Goal: Register for event/course

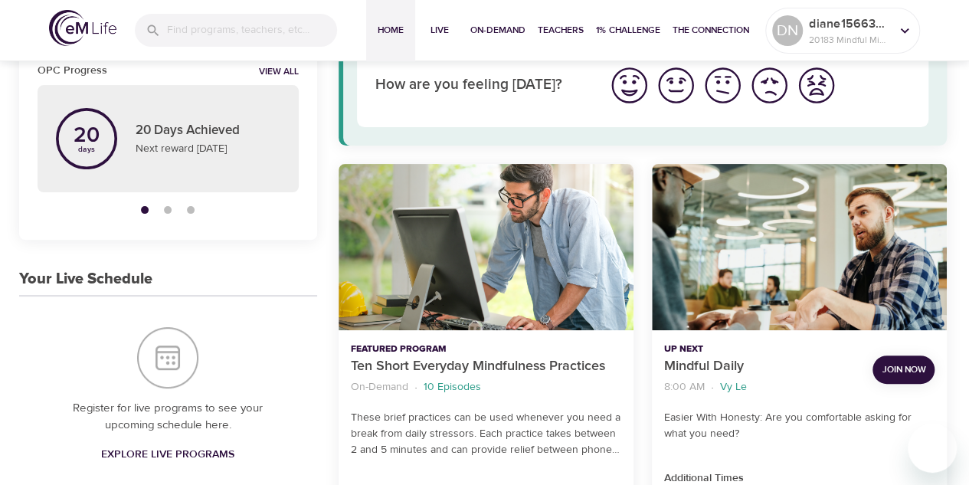
scroll to position [230, 0]
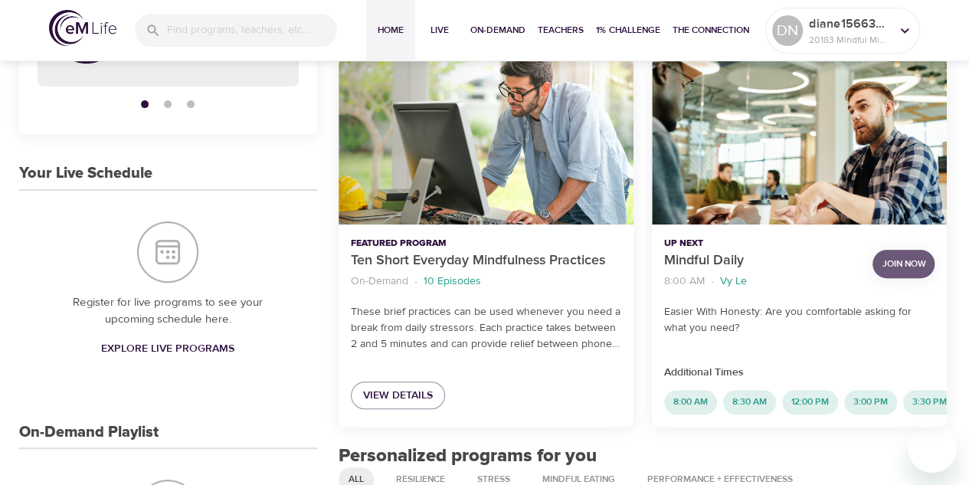
click at [897, 265] on span "Join Now" at bounding box center [903, 264] width 44 height 16
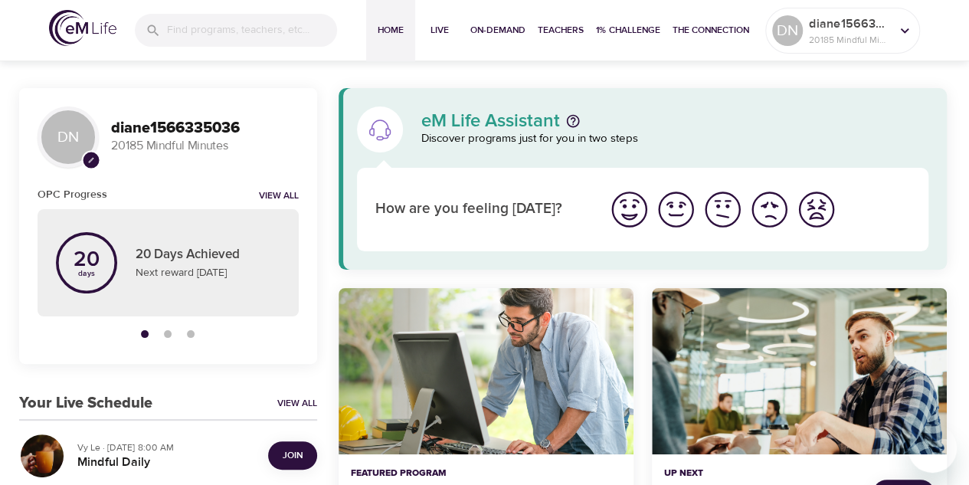
scroll to position [230, 0]
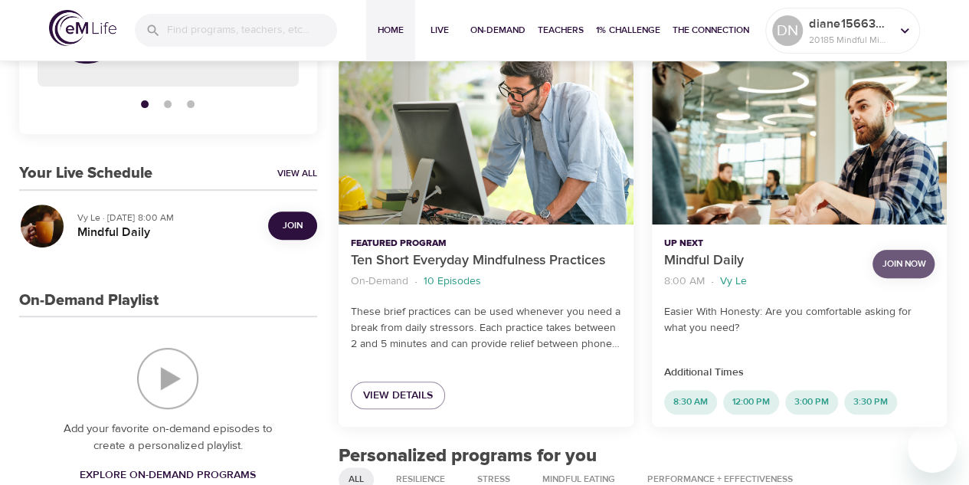
click at [897, 266] on span "Join Now" at bounding box center [903, 264] width 44 height 16
